Goal: Information Seeking & Learning: Learn about a topic

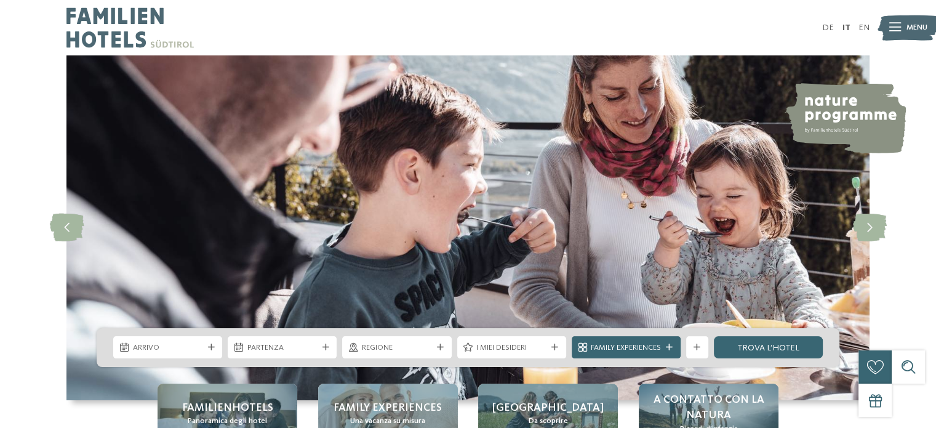
click at [913, 26] on span "Menu" at bounding box center [916, 27] width 21 height 11
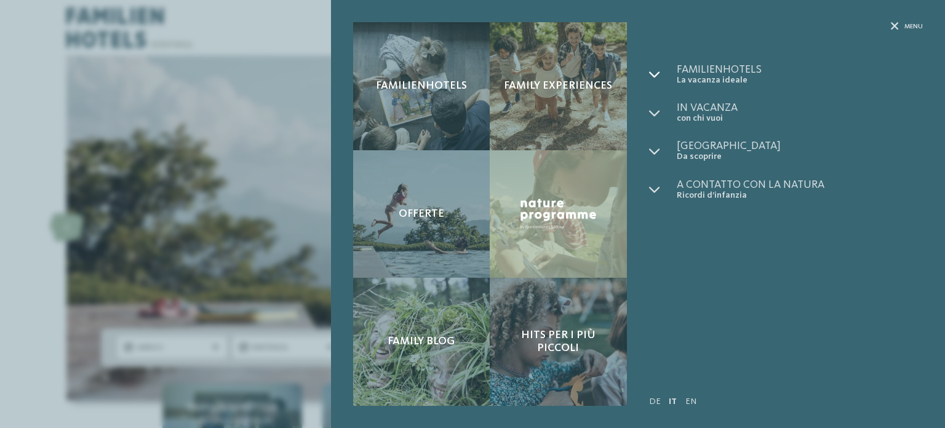
click at [653, 76] on icon at bounding box center [654, 74] width 11 height 11
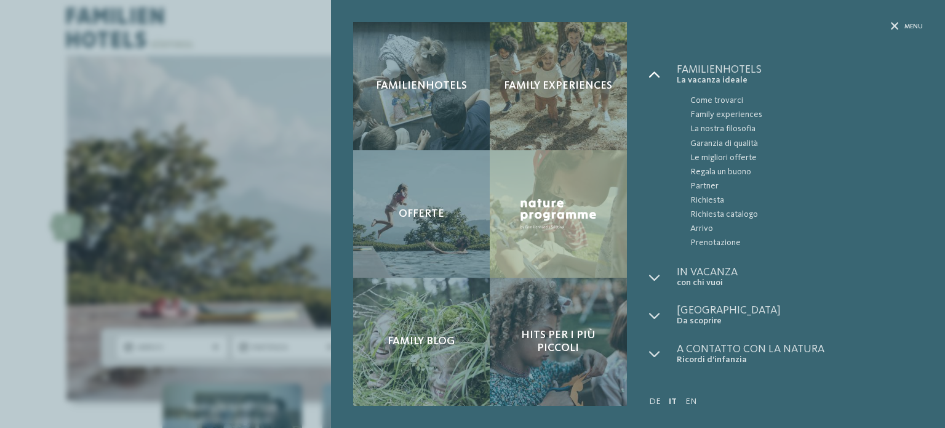
click at [653, 76] on icon at bounding box center [654, 74] width 11 height 11
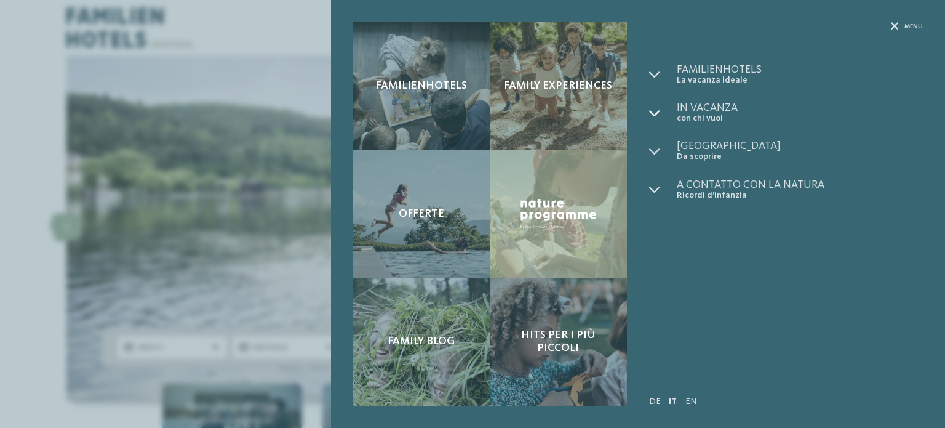
click at [654, 113] on icon at bounding box center [654, 113] width 11 height 11
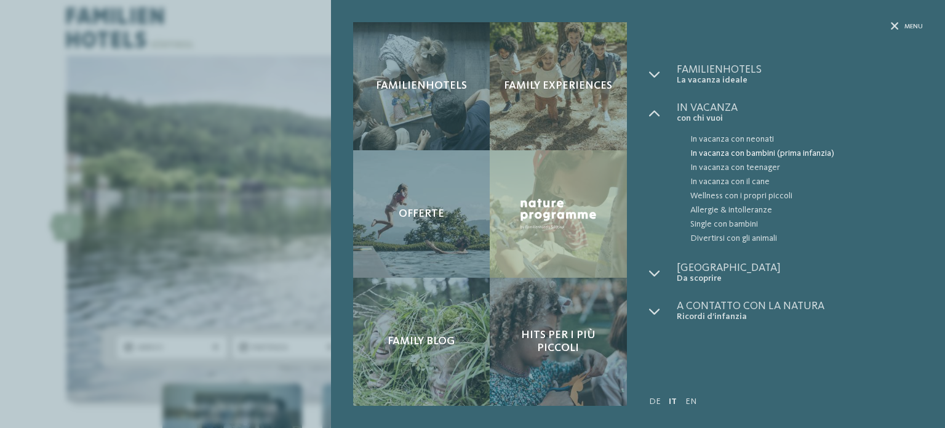
click at [734, 152] on span "In vacanza con bambini (prima infanzia)" at bounding box center [806, 153] width 233 height 14
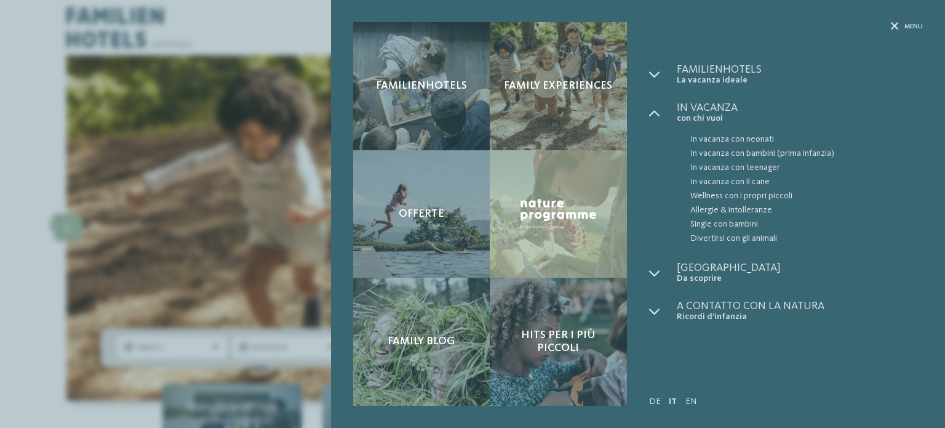
click at [177, 108] on div "Familienhotels Family experiences Offerte" at bounding box center [472, 214] width 945 height 428
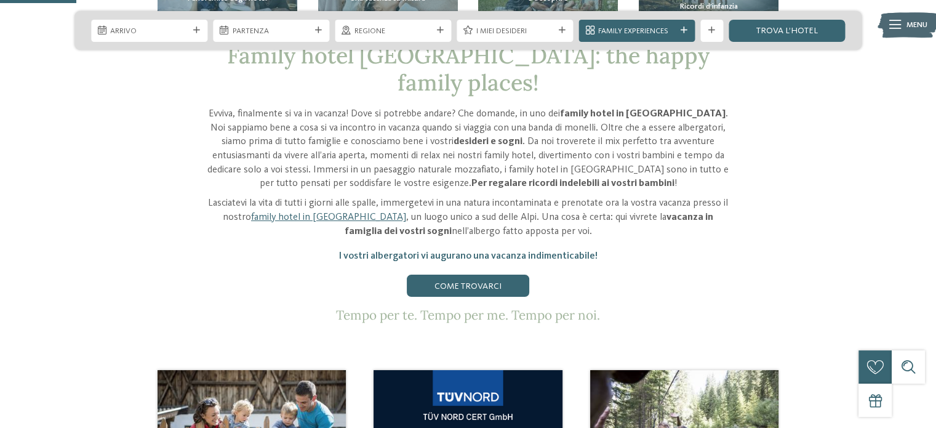
scroll to position [431, 0]
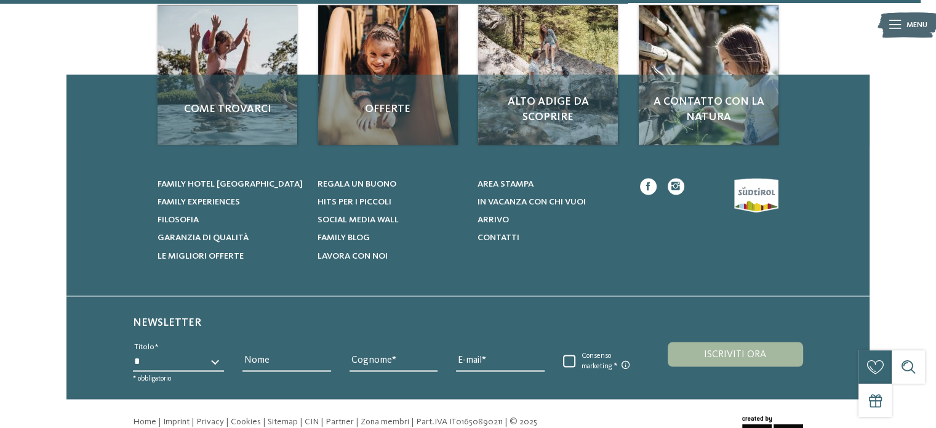
scroll to position [1840, 0]
